Goal: Transaction & Acquisition: Download file/media

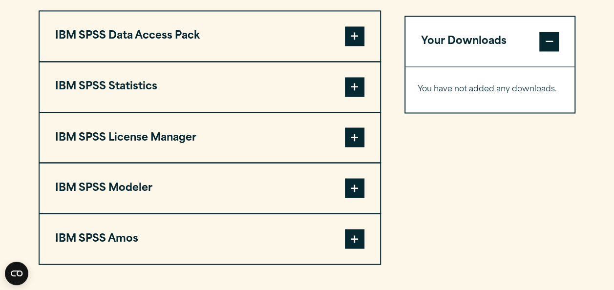
scroll to position [782, 0]
click at [355, 87] on span at bounding box center [355, 87] width 20 height 20
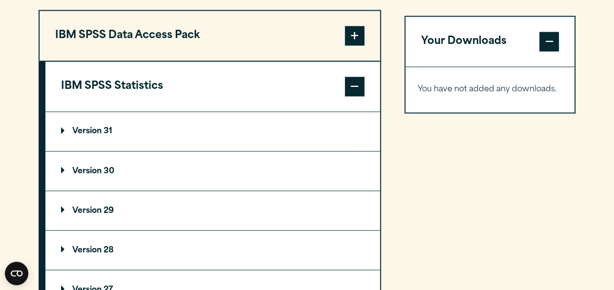
click at [149, 132] on summary "Version 31" at bounding box center [212, 131] width 335 height 39
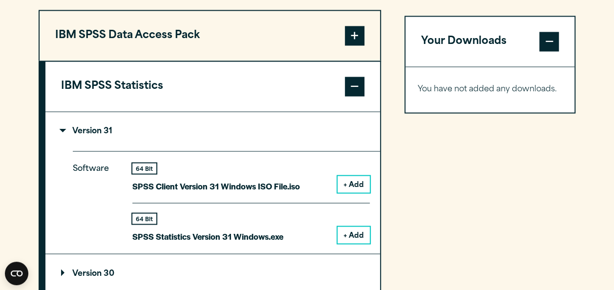
click at [351, 234] on button "+ Add" at bounding box center [354, 235] width 32 height 17
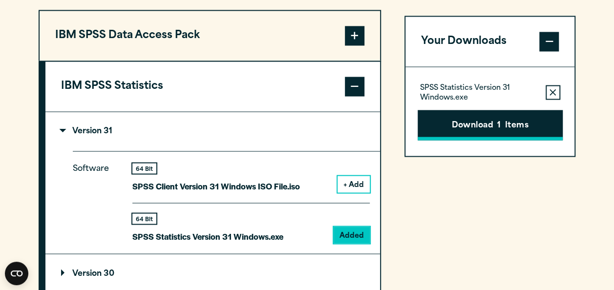
click at [512, 118] on button "Download 1 Items" at bounding box center [490, 125] width 145 height 30
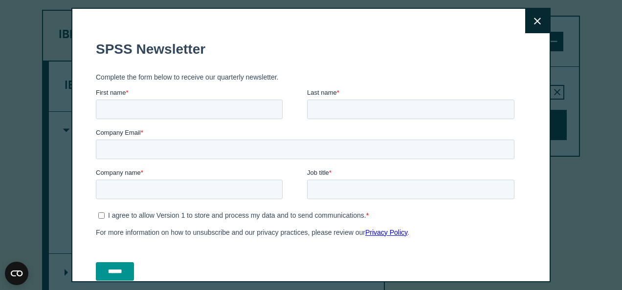
click at [170, 179] on div "Company name *" at bounding box center [201, 183] width 211 height 31
click at [525, 20] on button "Close" at bounding box center [537, 21] width 24 height 24
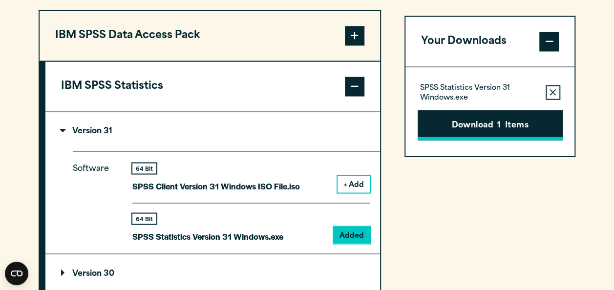
click at [452, 134] on button "Download 1 Items" at bounding box center [490, 125] width 145 height 30
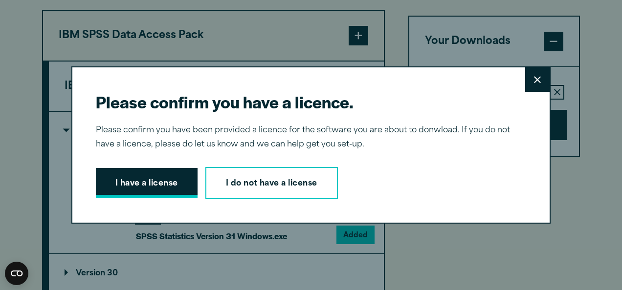
click at [161, 181] on button "I have a license" at bounding box center [147, 183] width 102 height 30
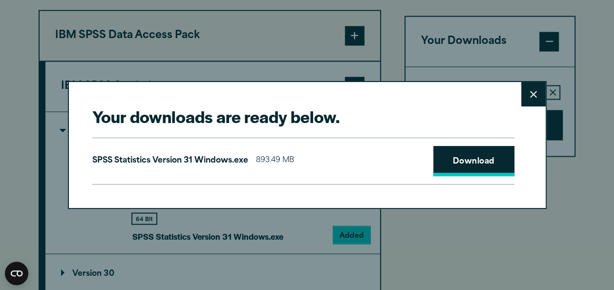
click at [477, 168] on link "Download" at bounding box center [474, 161] width 81 height 30
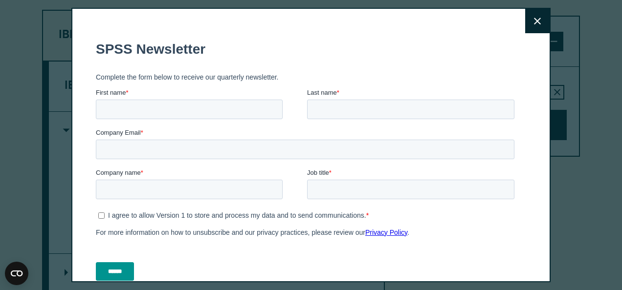
click at [534, 18] on icon at bounding box center [537, 21] width 7 height 7
